Goal: Task Accomplishment & Management: Use online tool/utility

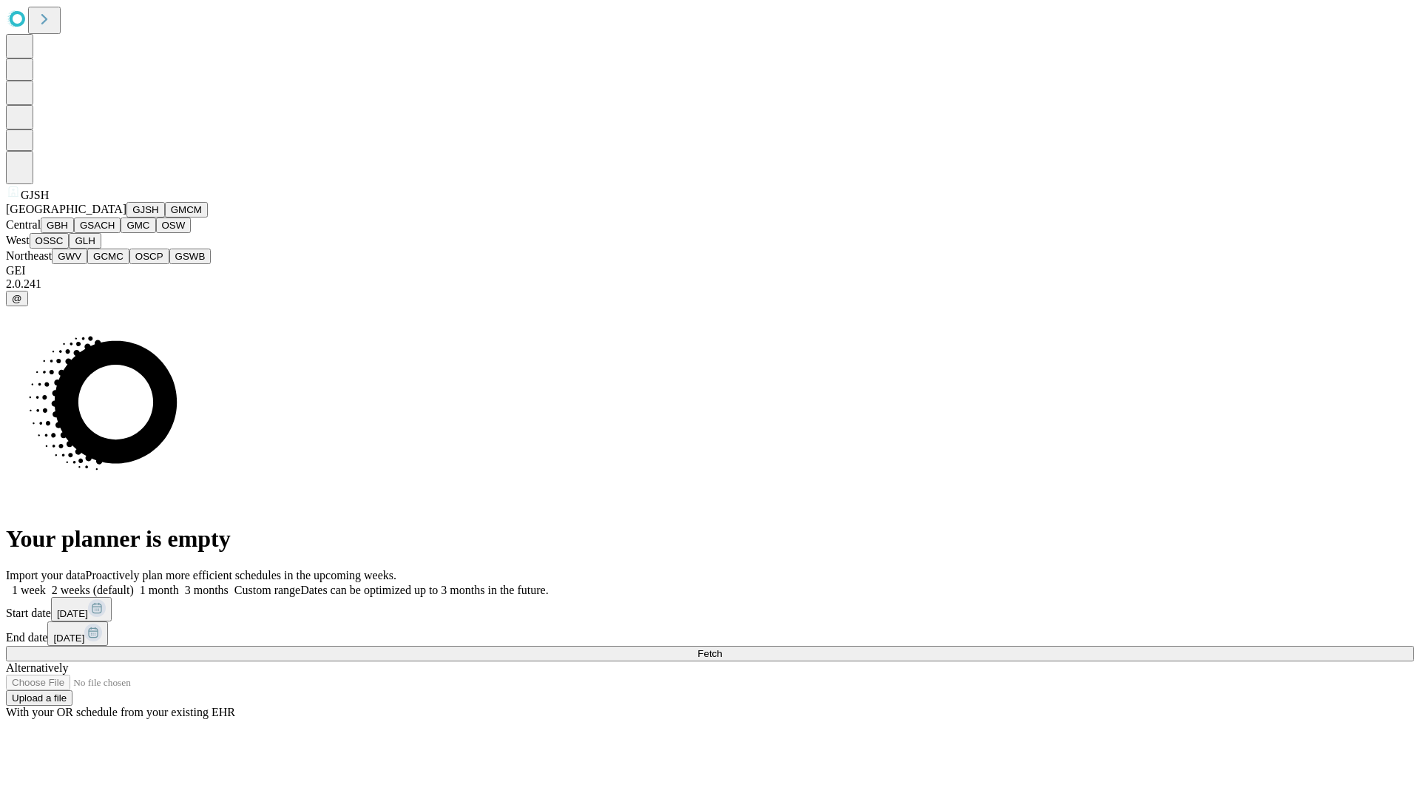
click at [126, 217] on button "GJSH" at bounding box center [145, 210] width 38 height 16
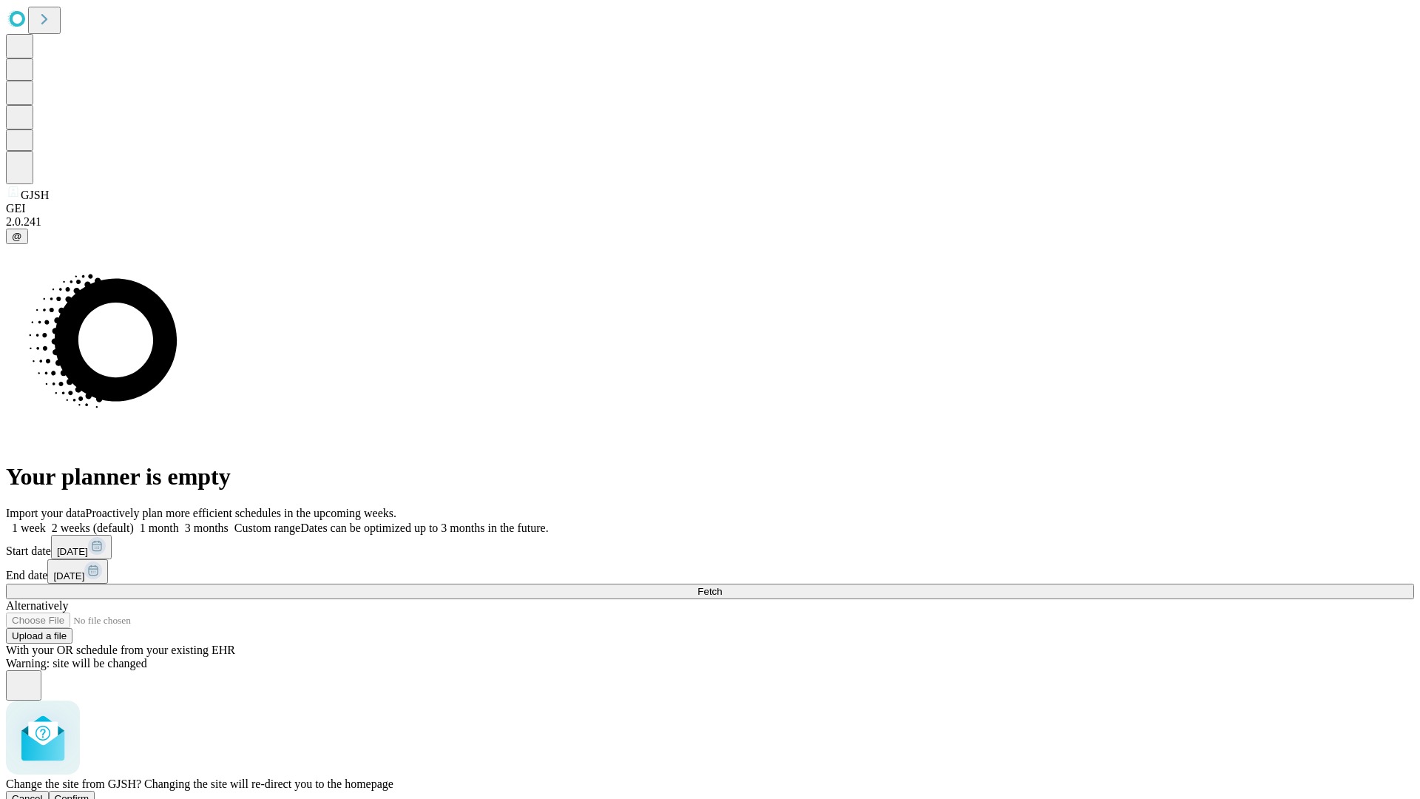
click at [90, 793] on span "Confirm" at bounding box center [72, 798] width 35 height 11
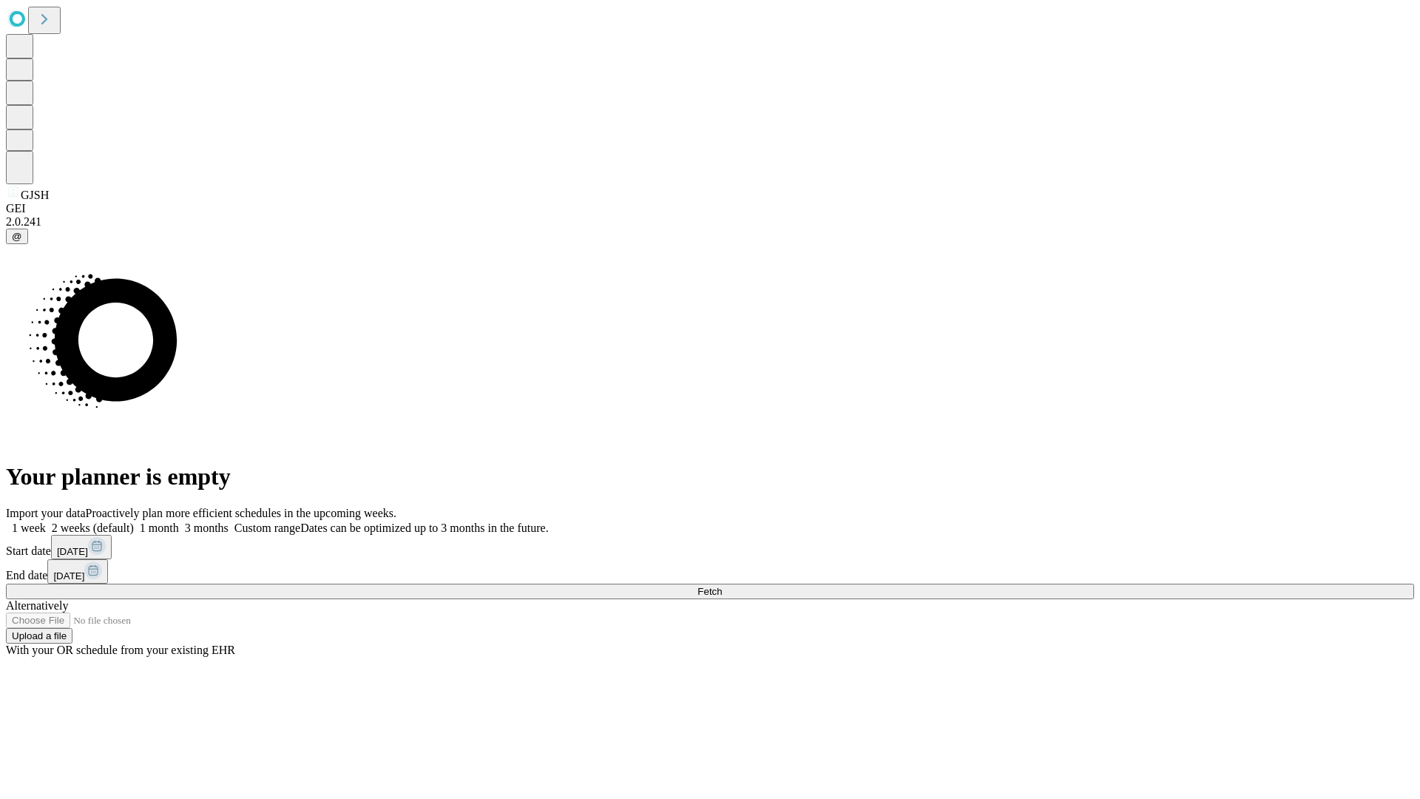
click at [134, 521] on label "2 weeks (default)" at bounding box center [90, 527] width 88 height 13
click at [722, 586] on span "Fetch" at bounding box center [710, 591] width 24 height 11
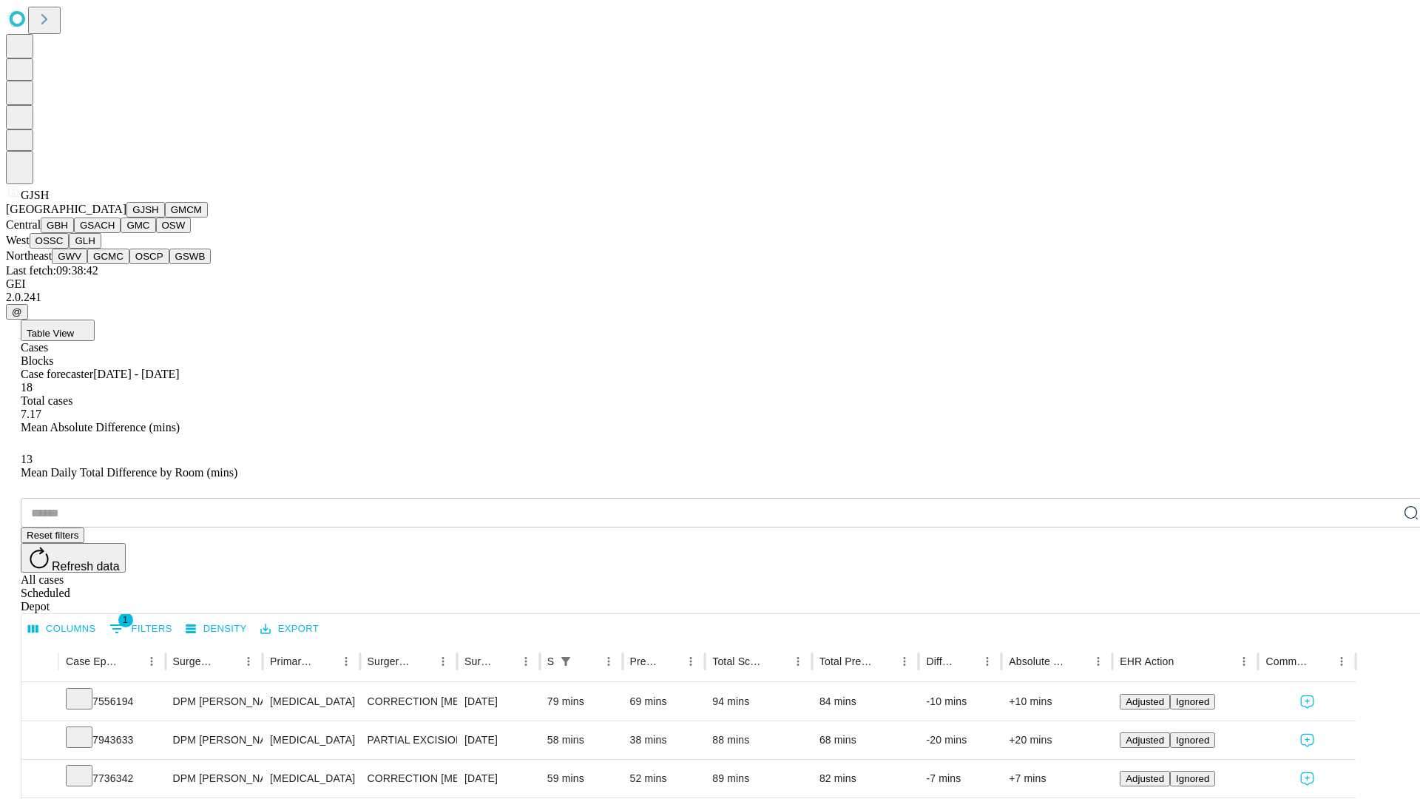
click at [165, 217] on button "GMCM" at bounding box center [186, 210] width 43 height 16
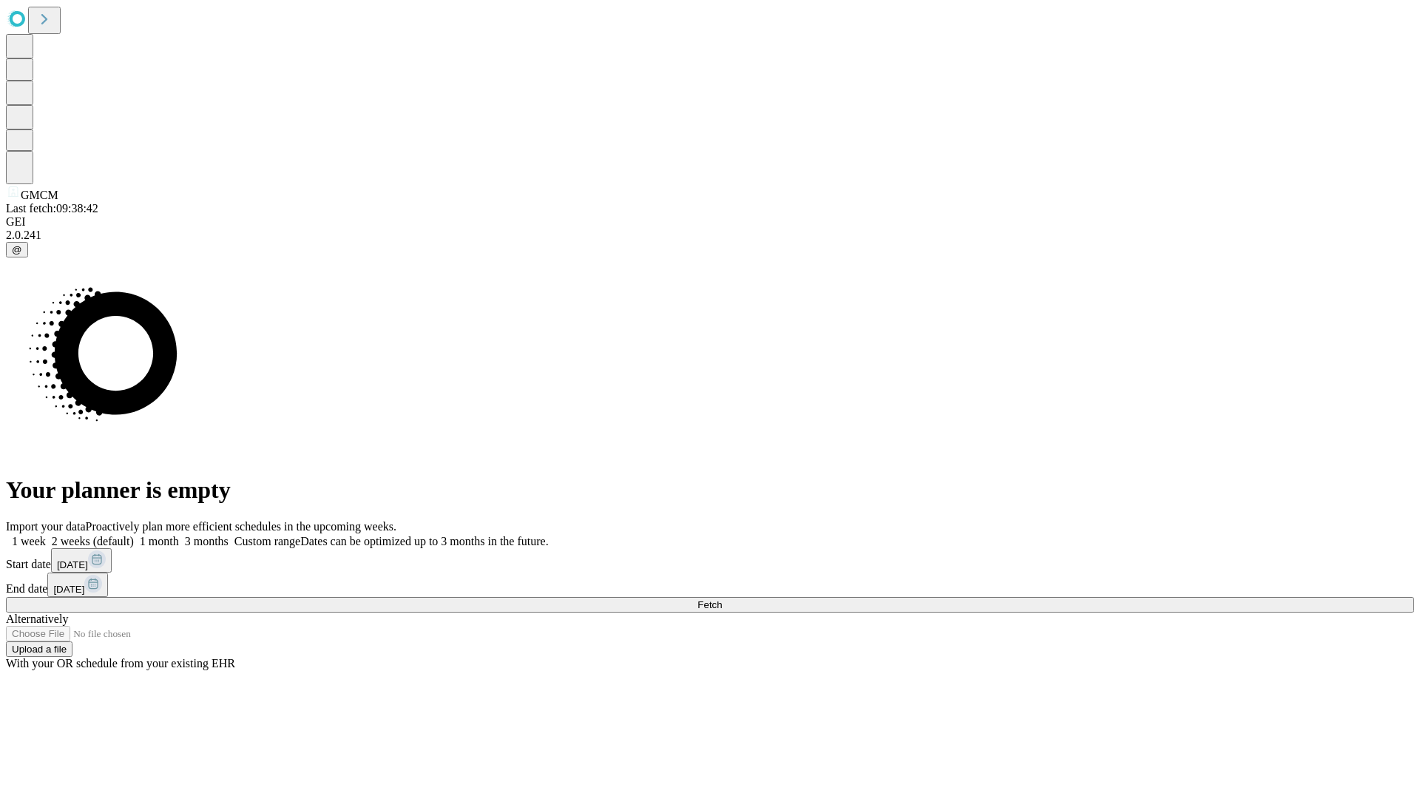
click at [722, 599] on span "Fetch" at bounding box center [710, 604] width 24 height 11
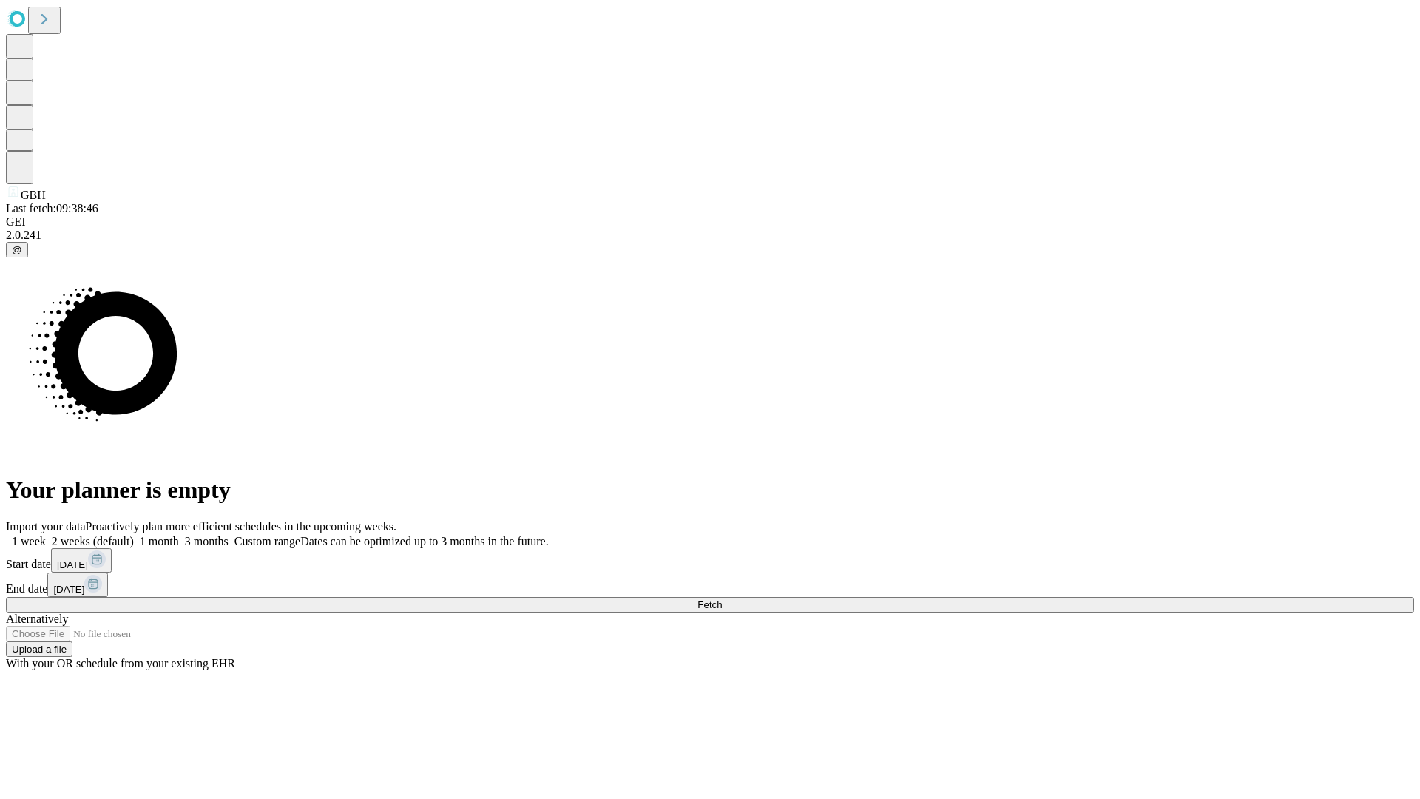
click at [134, 535] on label "2 weeks (default)" at bounding box center [90, 541] width 88 height 13
click at [722, 599] on span "Fetch" at bounding box center [710, 604] width 24 height 11
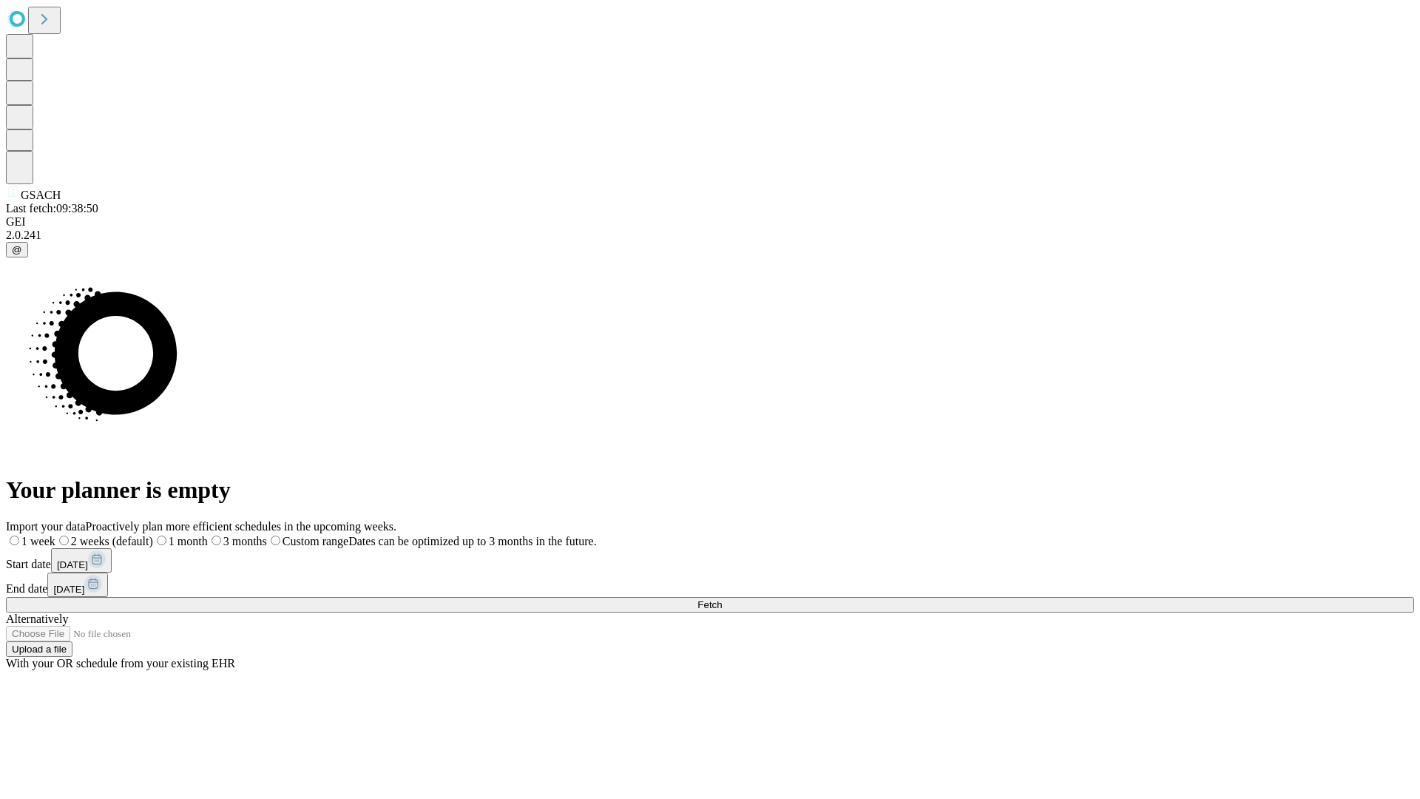
click at [153, 535] on label "2 weeks (default)" at bounding box center [104, 541] width 98 height 13
click at [722, 599] on span "Fetch" at bounding box center [710, 604] width 24 height 11
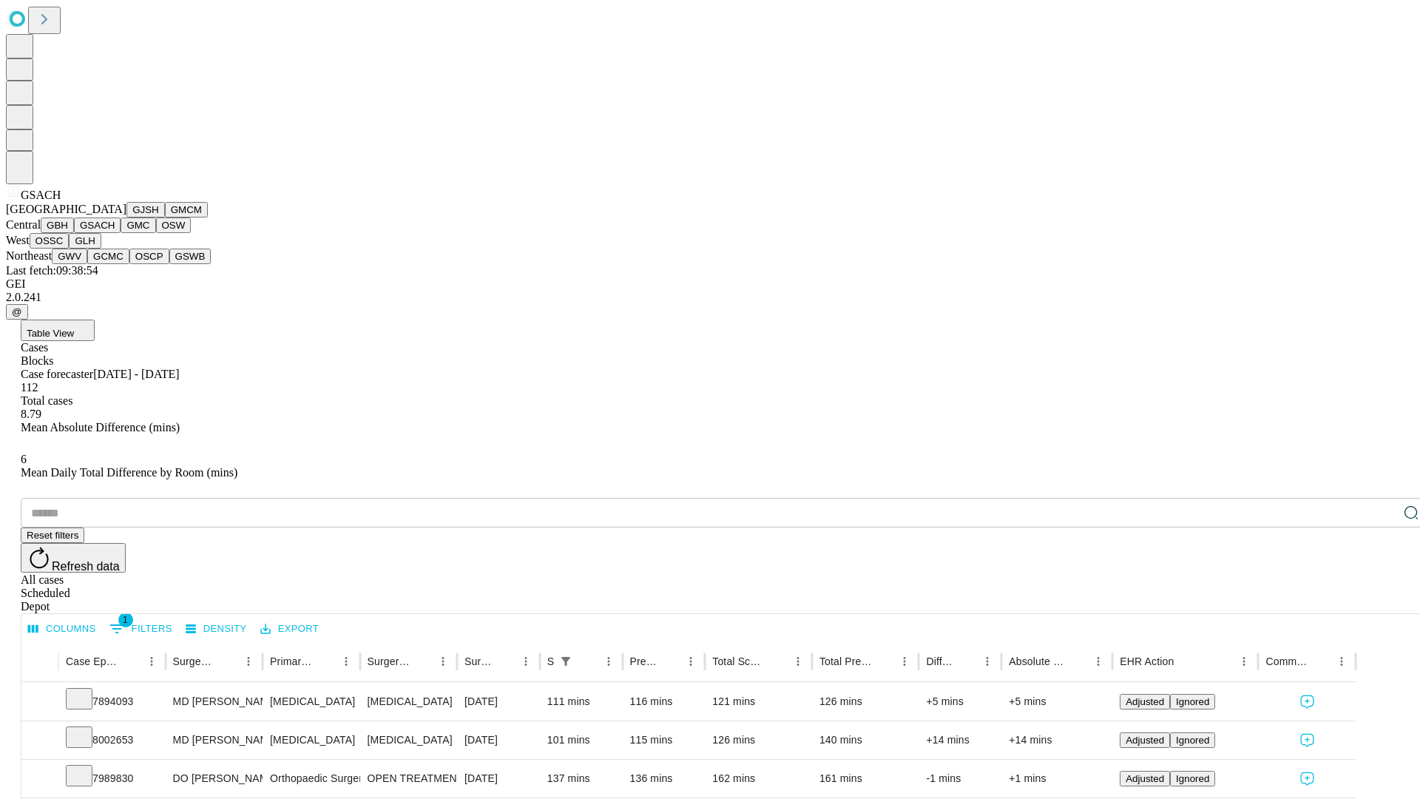
click at [121, 233] on button "GMC" at bounding box center [138, 225] width 35 height 16
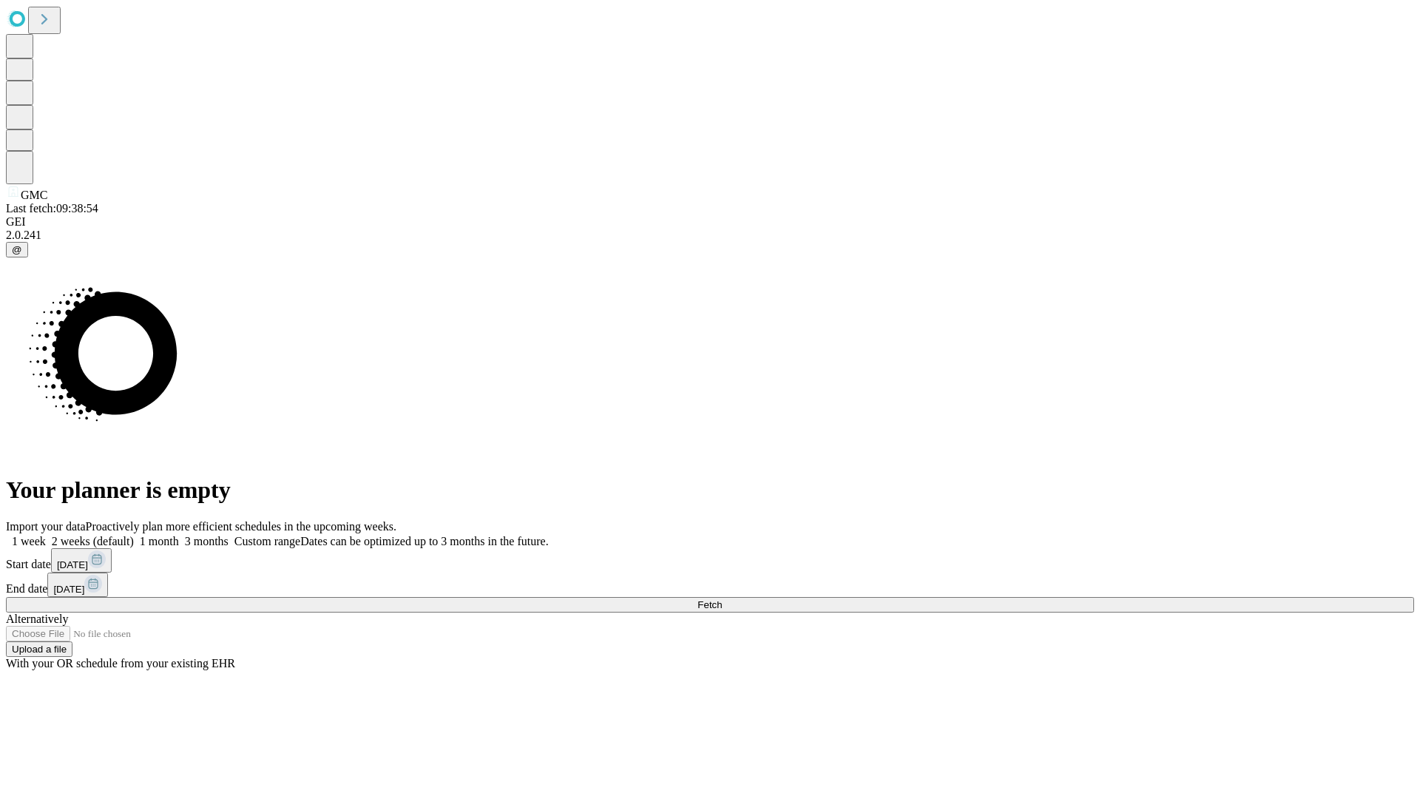
click at [722, 599] on span "Fetch" at bounding box center [710, 604] width 24 height 11
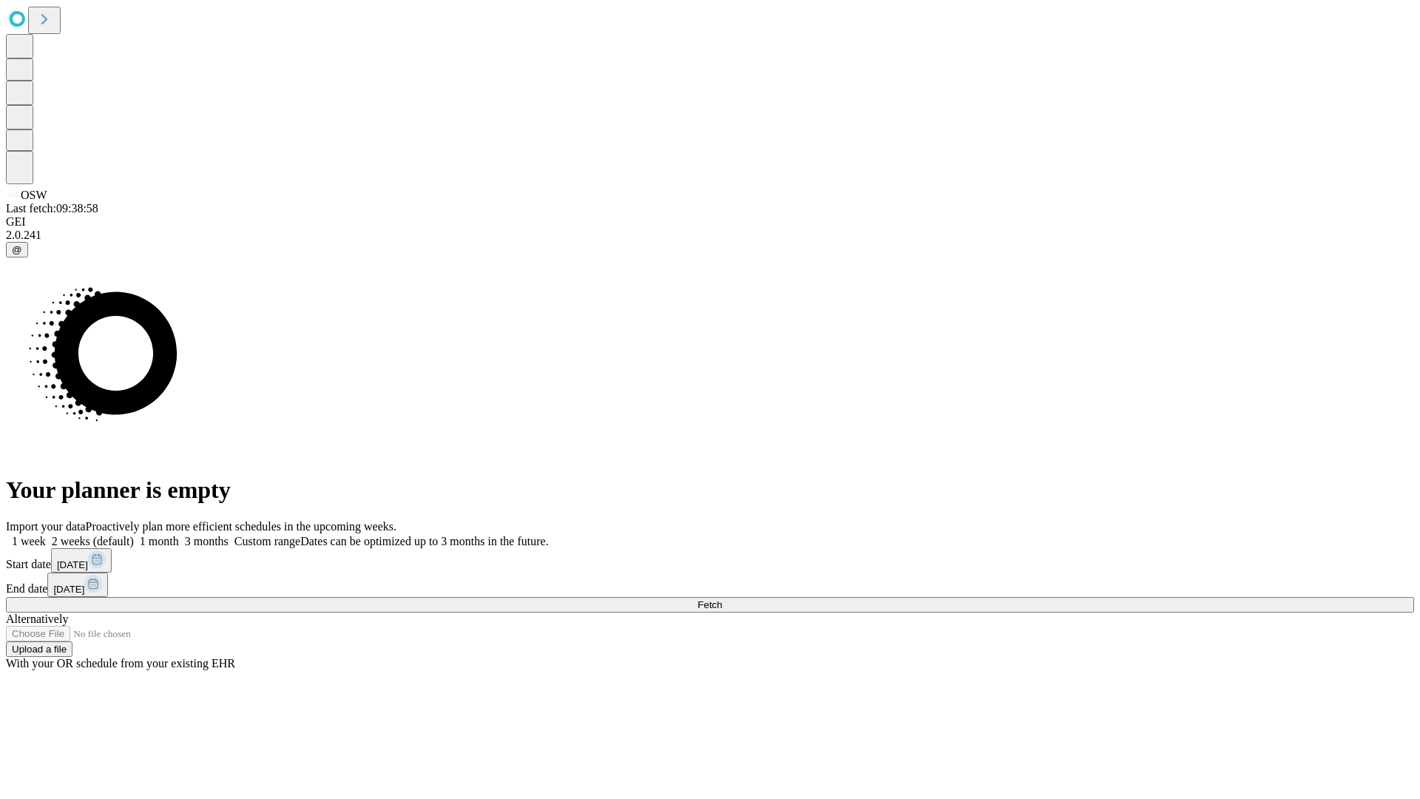
click at [134, 535] on label "2 weeks (default)" at bounding box center [90, 541] width 88 height 13
click at [722, 599] on span "Fetch" at bounding box center [710, 604] width 24 height 11
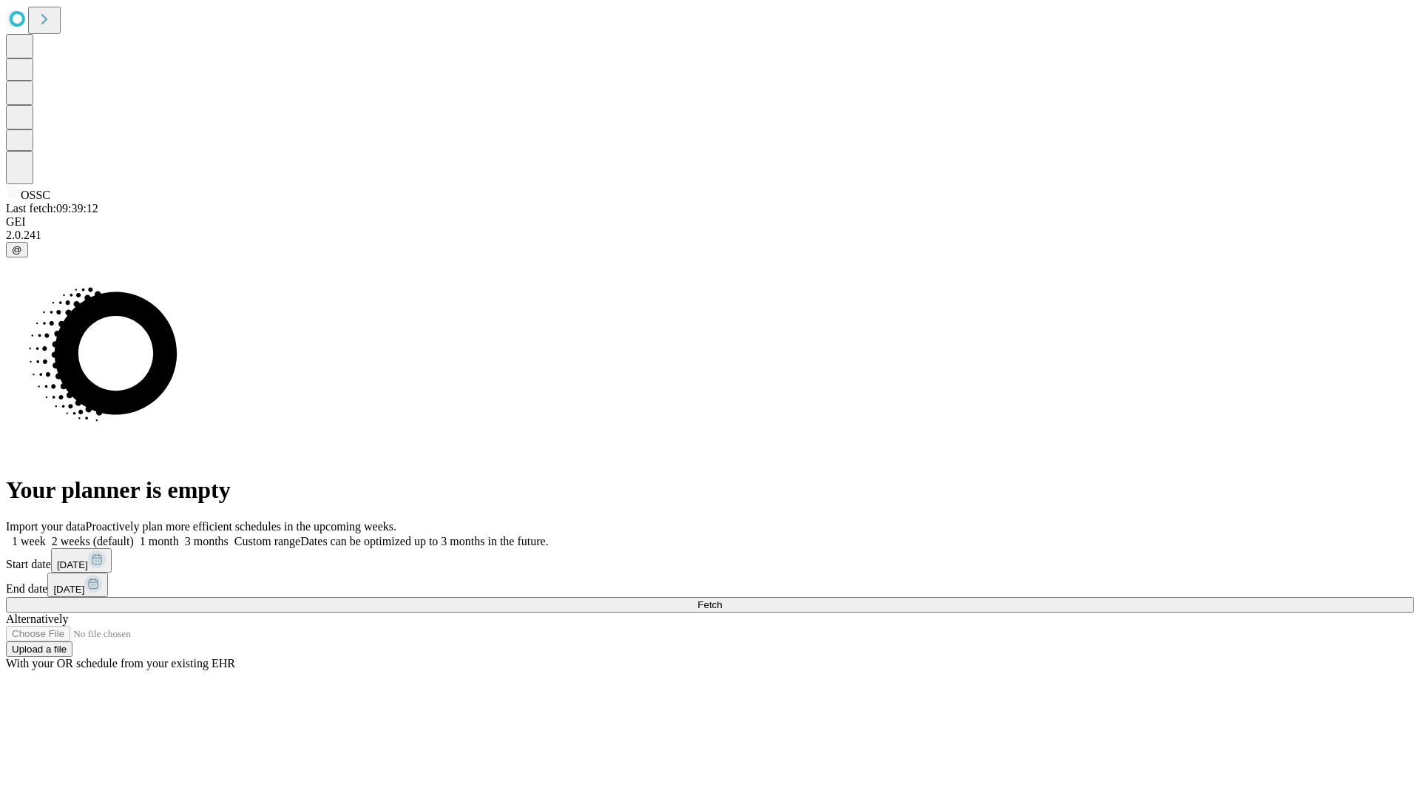
click at [134, 535] on label "2 weeks (default)" at bounding box center [90, 541] width 88 height 13
click at [722, 599] on span "Fetch" at bounding box center [710, 604] width 24 height 11
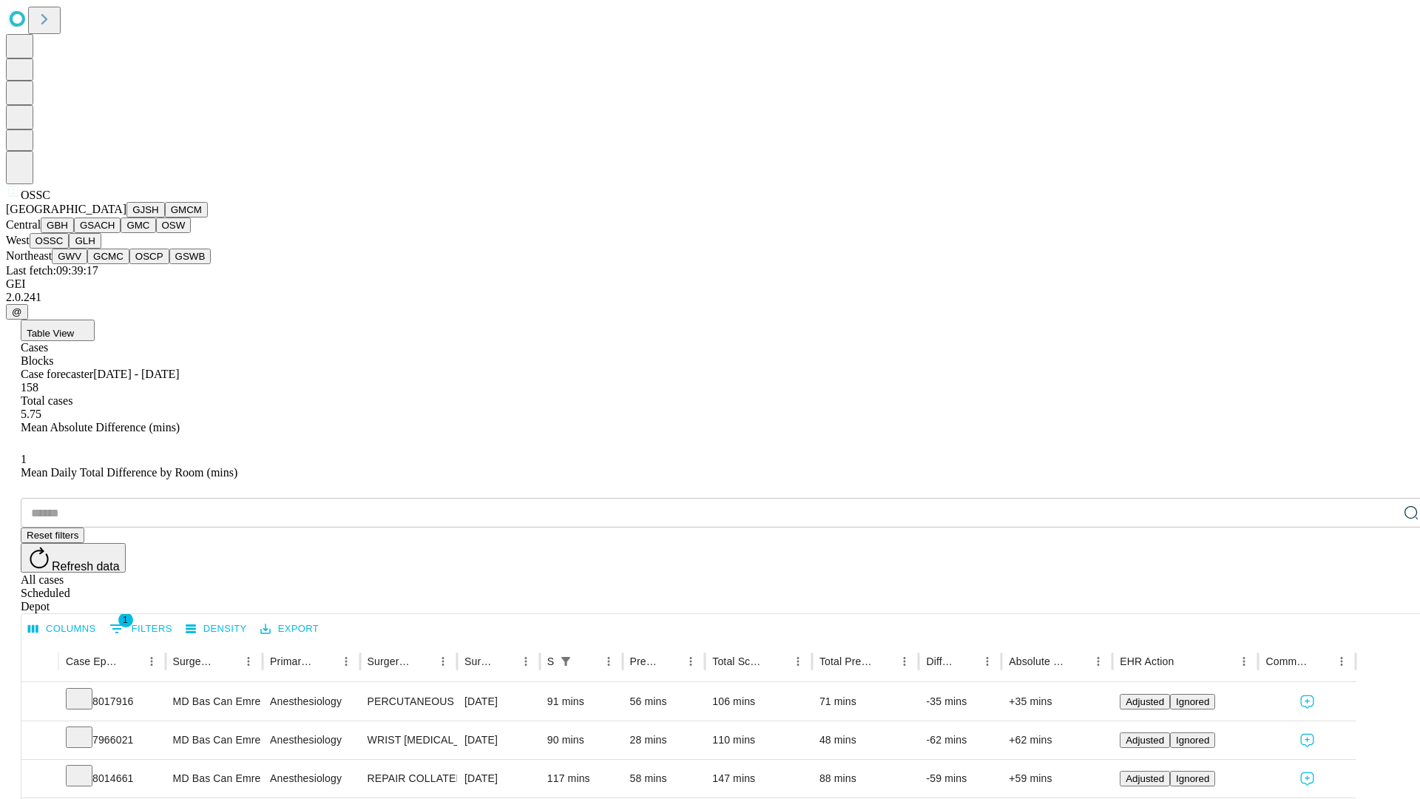
click at [101, 249] on button "GLH" at bounding box center [85, 241] width 32 height 16
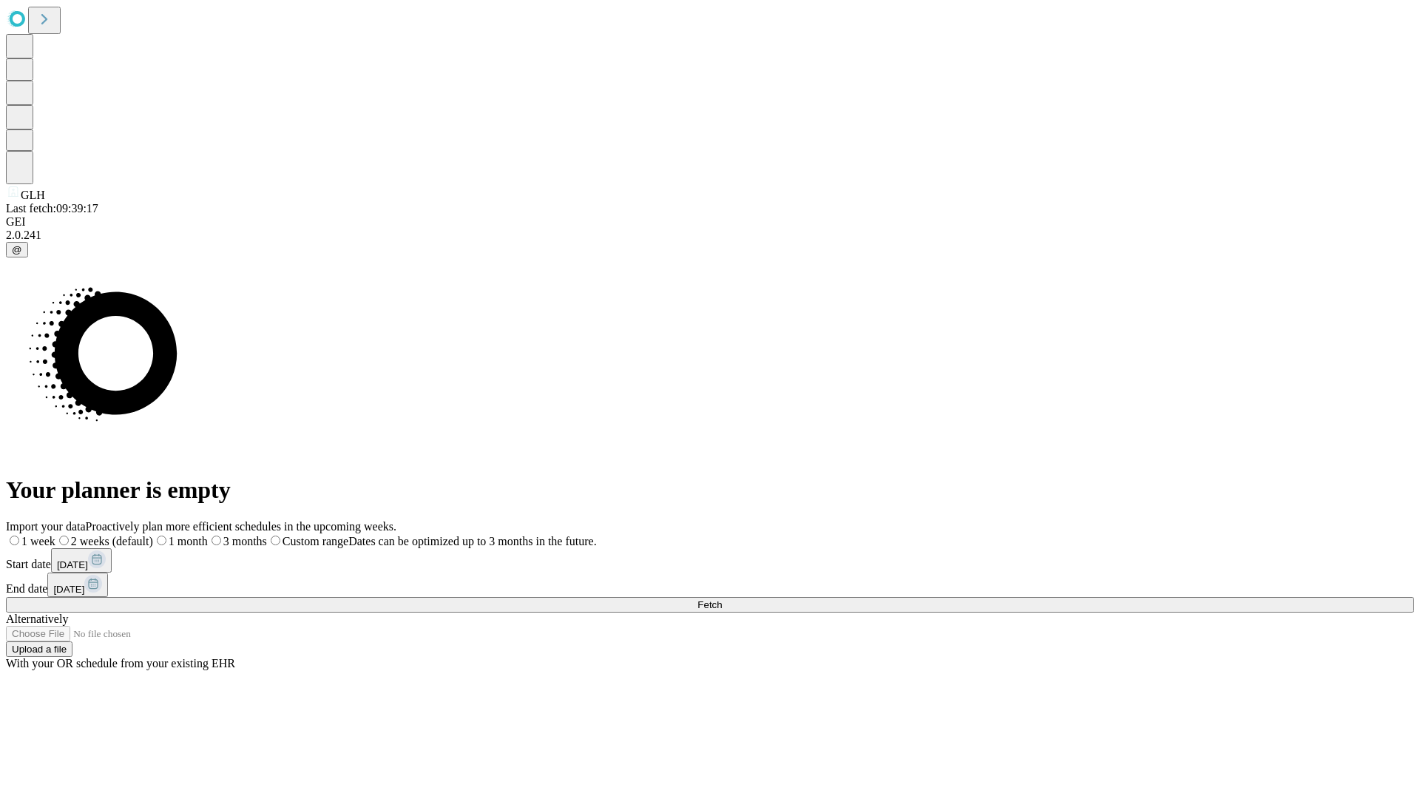
click at [153, 535] on label "2 weeks (default)" at bounding box center [104, 541] width 98 height 13
click at [722, 599] on span "Fetch" at bounding box center [710, 604] width 24 height 11
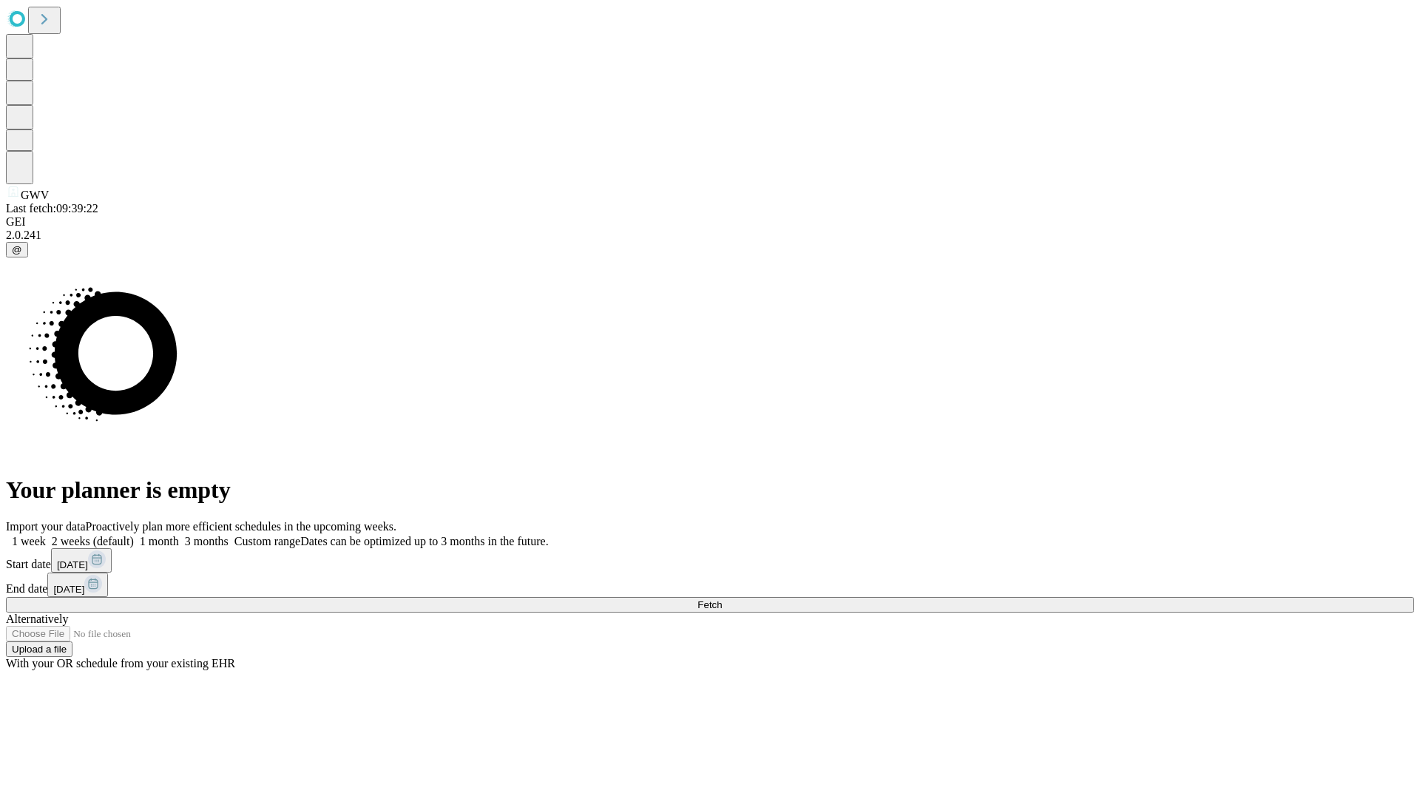
click at [134, 535] on label "2 weeks (default)" at bounding box center [90, 541] width 88 height 13
click at [722, 599] on span "Fetch" at bounding box center [710, 604] width 24 height 11
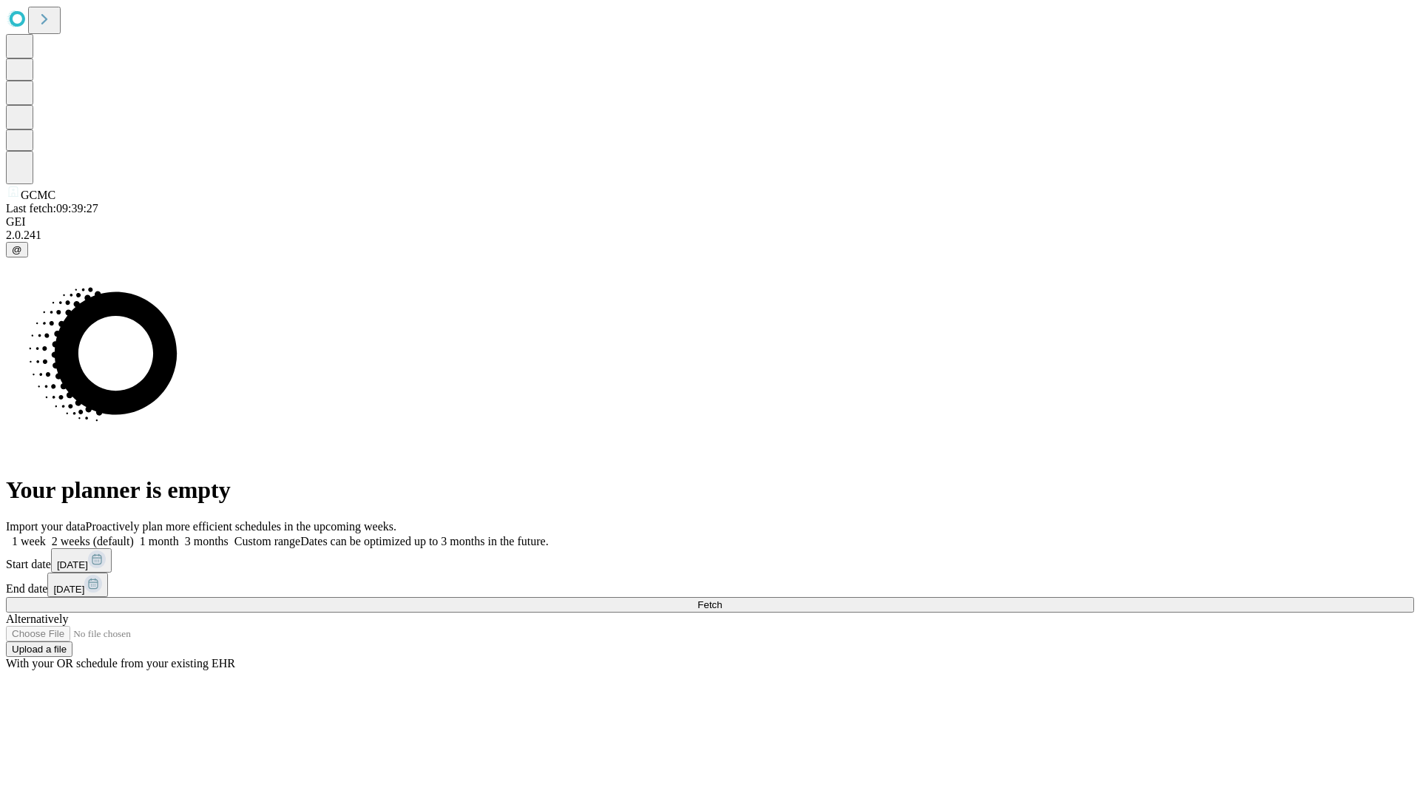
click at [722, 599] on span "Fetch" at bounding box center [710, 604] width 24 height 11
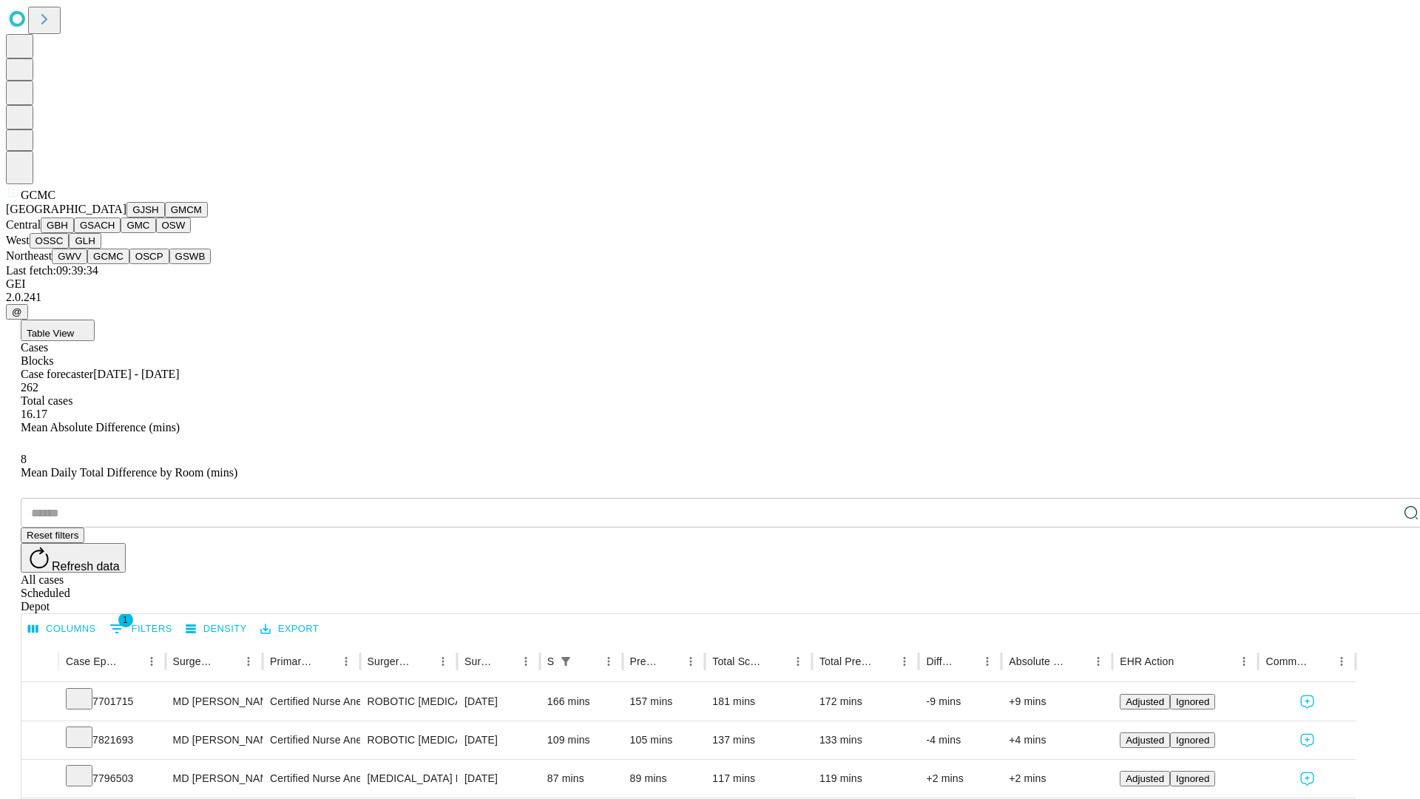
click at [129, 264] on button "OSCP" at bounding box center [149, 257] width 40 height 16
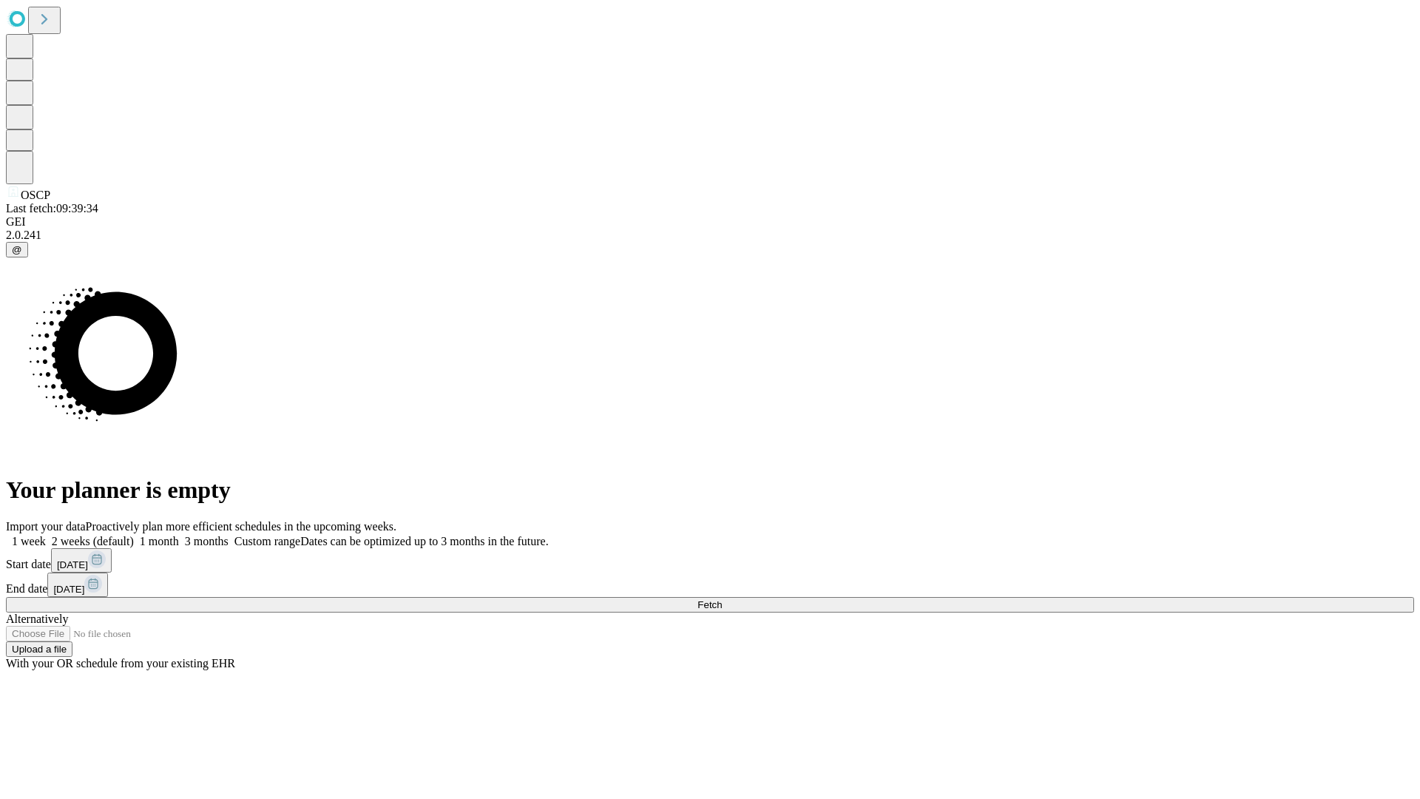
click at [722, 599] on span "Fetch" at bounding box center [710, 604] width 24 height 11
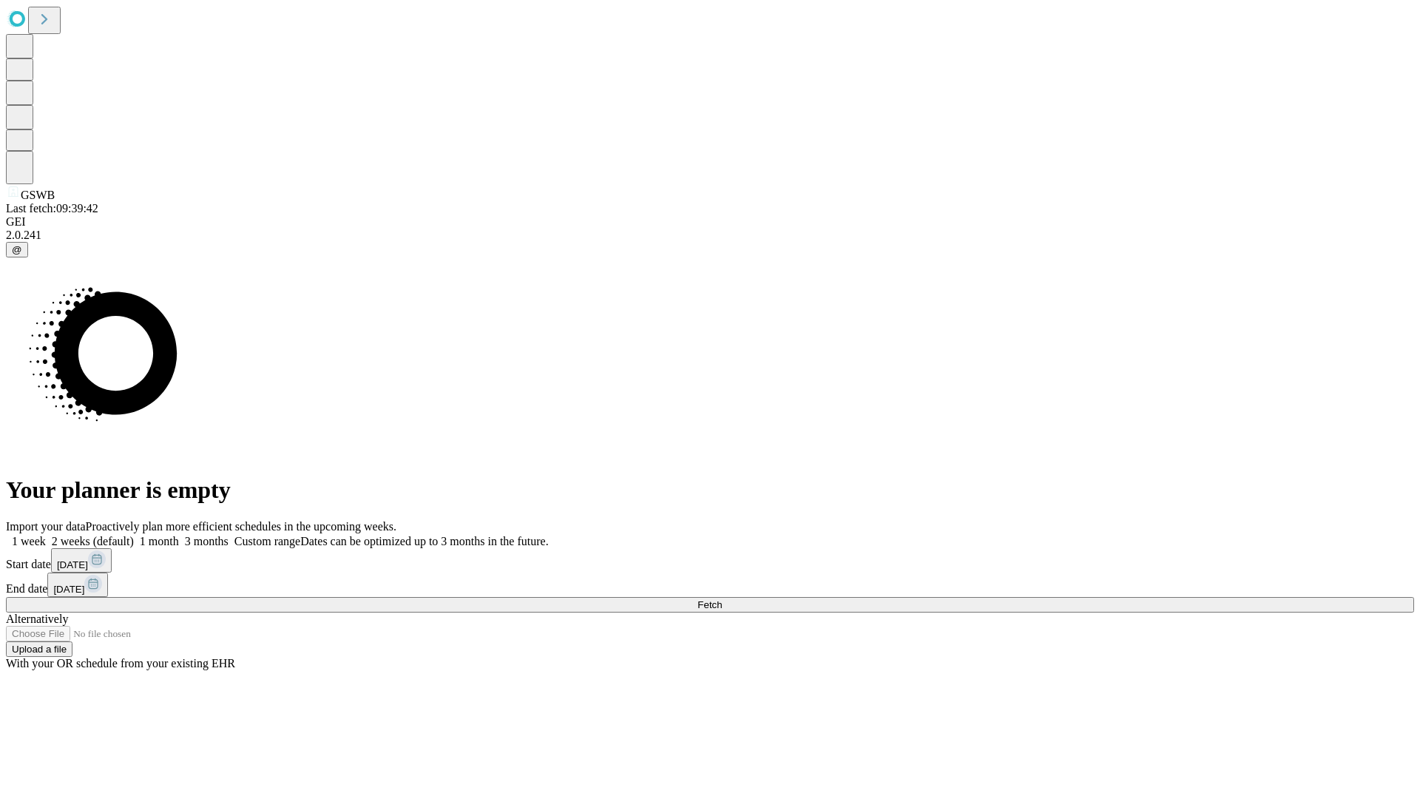
click at [134, 535] on label "2 weeks (default)" at bounding box center [90, 541] width 88 height 13
click at [722, 599] on span "Fetch" at bounding box center [710, 604] width 24 height 11
